Goal: Task Accomplishment & Management: Manage account settings

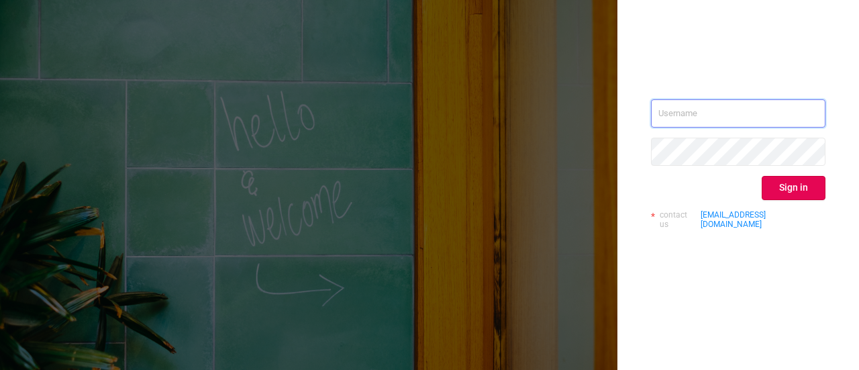
click at [738, 106] on input "text" at bounding box center [738, 113] width 174 height 28
click at [721, 99] on input "text" at bounding box center [738, 113] width 174 height 28
click at [724, 109] on input "text" at bounding box center [738, 113] width 174 height 28
paste input "[EMAIL_ADDRESS][PERSON_NAME][DOMAIN_NAME]"
type input "[EMAIL_ADDRESS][PERSON_NAME][DOMAIN_NAME]"
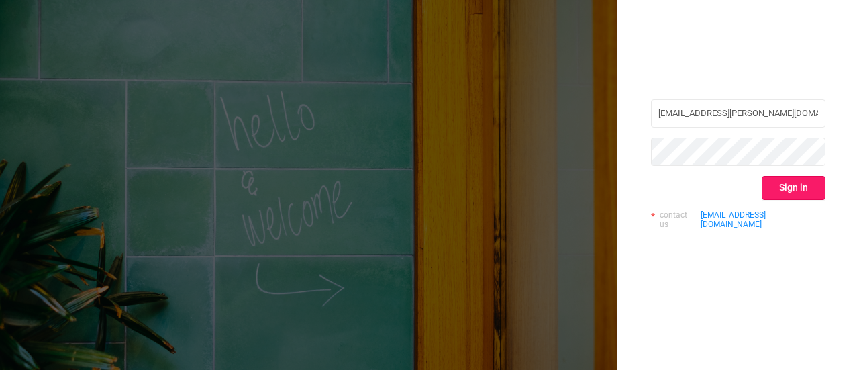
click at [787, 185] on button "Sign in" at bounding box center [794, 188] width 64 height 24
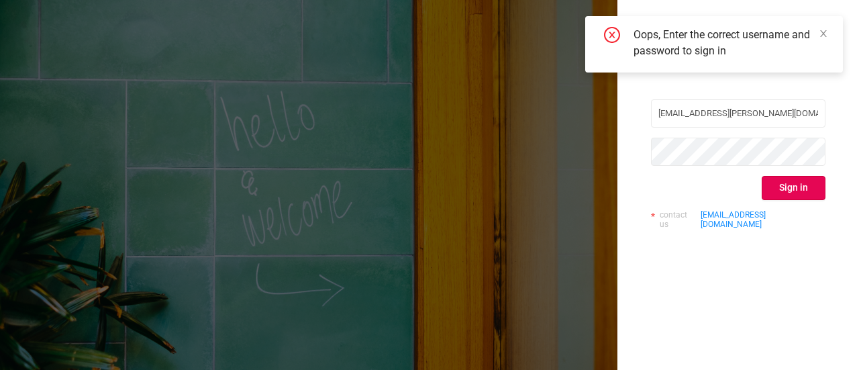
click at [829, 187] on div "[EMAIL_ADDRESS][PERSON_NAME][DOMAIN_NAME] Sign in contact us [EMAIL_ADDRESS][DO…" at bounding box center [738, 185] width 242 height 370
click at [808, 188] on button "Sign in" at bounding box center [794, 188] width 64 height 24
click at [821, 28] on span at bounding box center [823, 33] width 9 height 11
